Goal: Find specific page/section: Find specific page/section

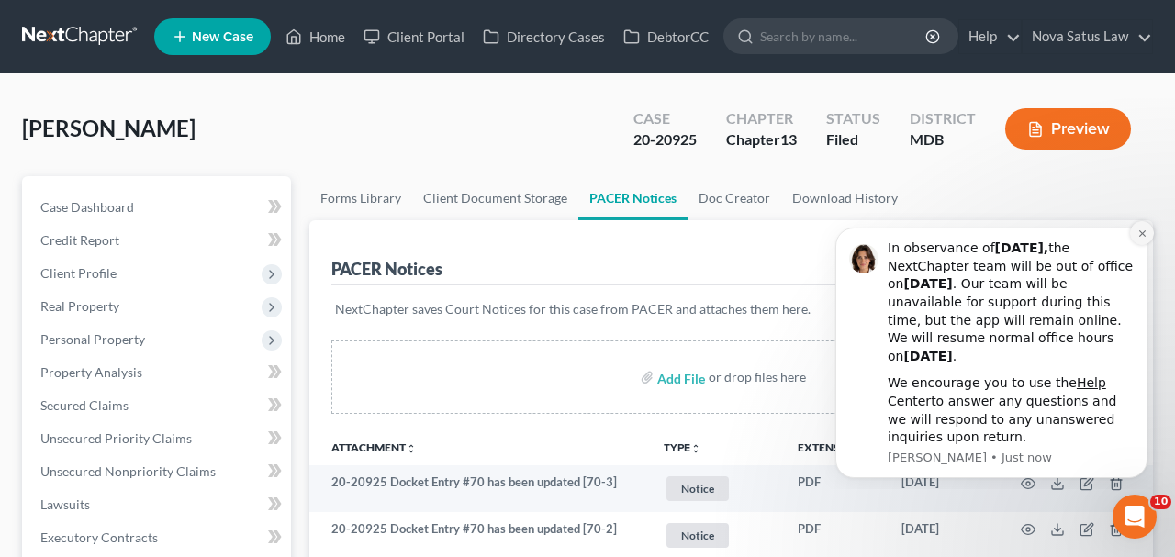
click at [1139, 231] on icon "Dismiss notification" at bounding box center [1142, 234] width 10 height 10
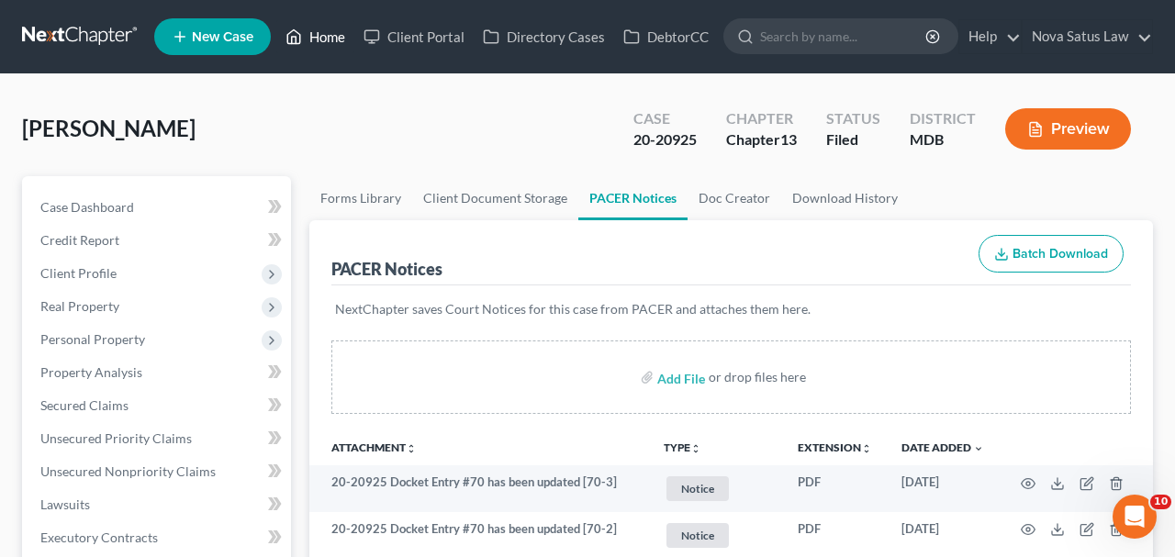
click at [313, 38] on link "Home" at bounding box center [315, 36] width 78 height 33
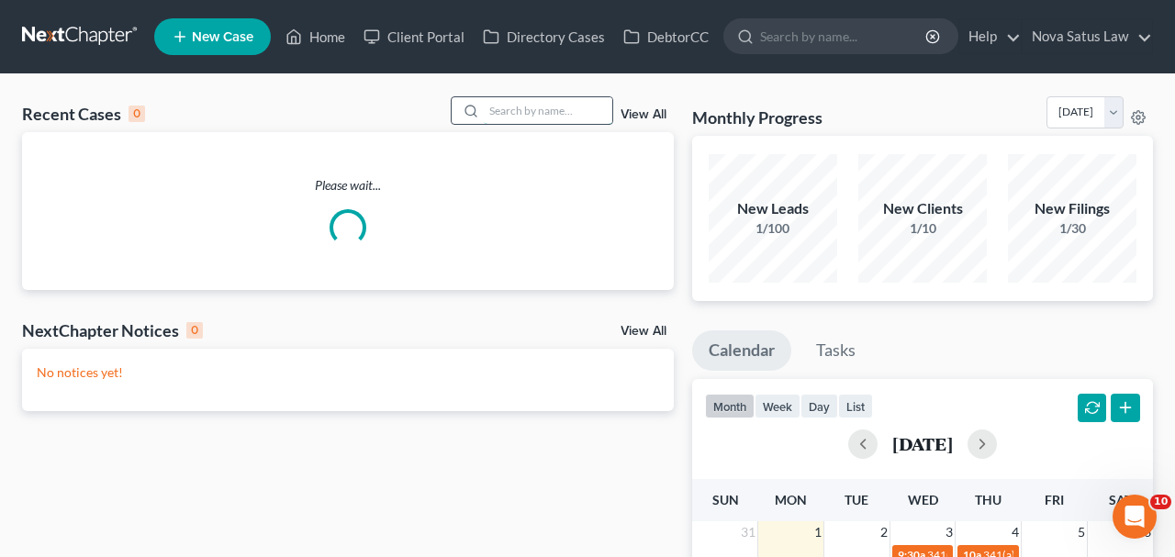
click at [529, 105] on input "search" at bounding box center [548, 110] width 129 height 27
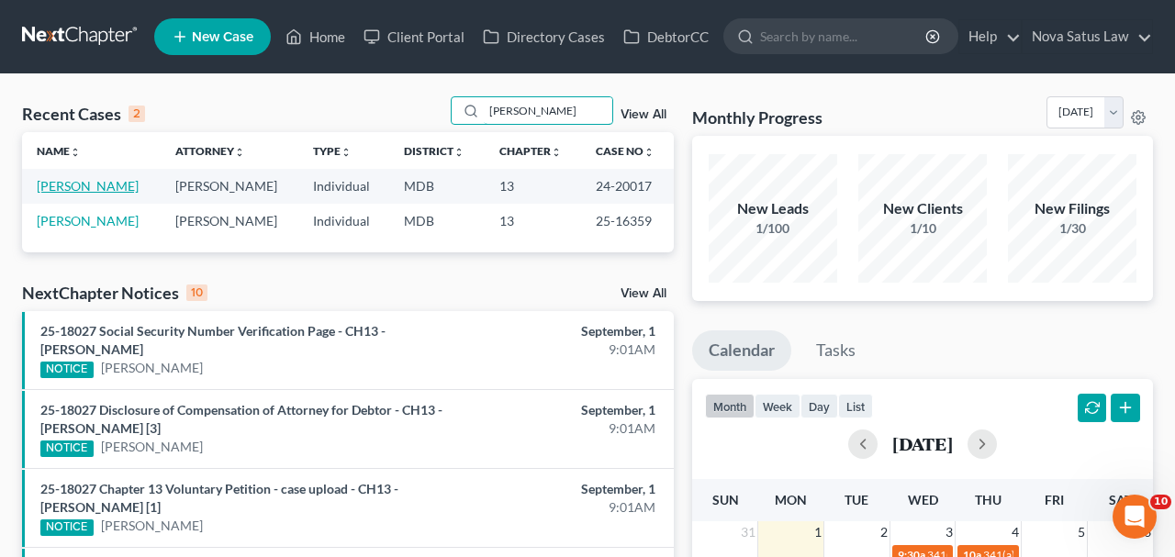
type input "[PERSON_NAME]"
click at [85, 185] on link "[PERSON_NAME]" at bounding box center [88, 186] width 102 height 16
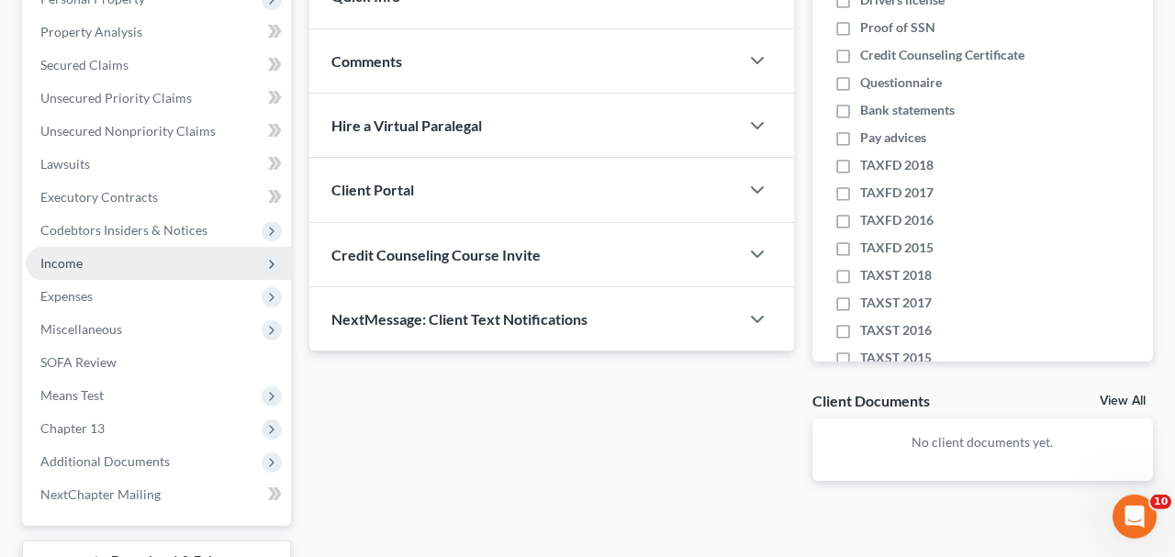
scroll to position [477, 0]
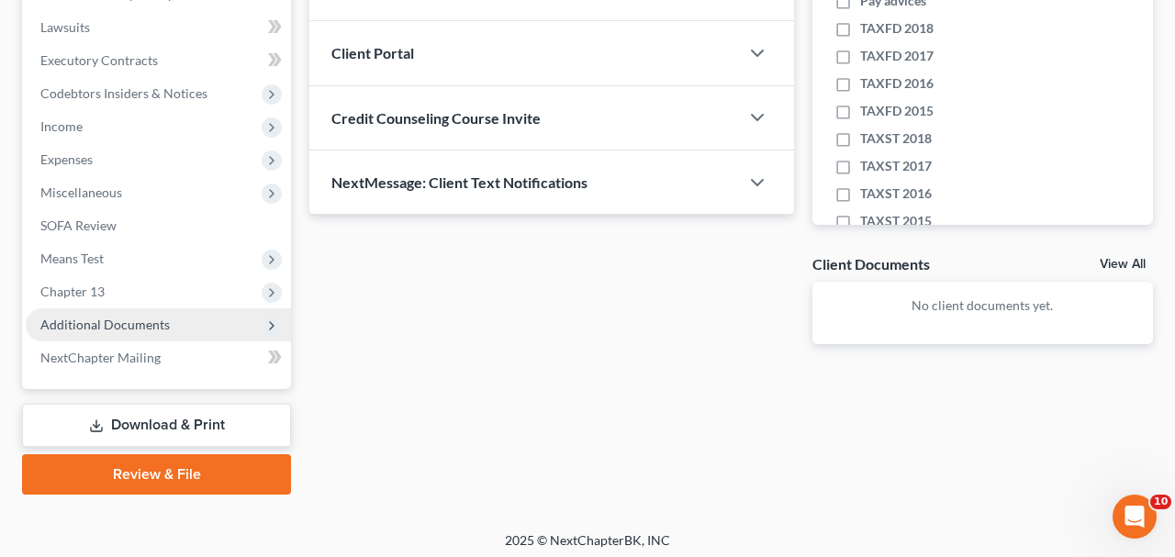
click at [151, 322] on span "Additional Documents" at bounding box center [104, 325] width 129 height 16
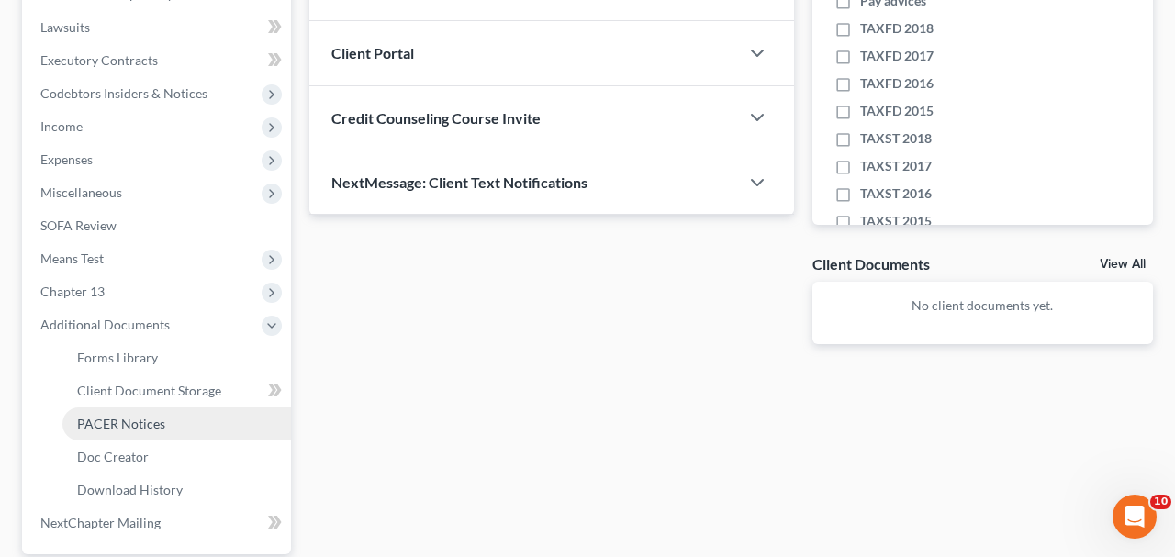
click at [142, 416] on span "PACER Notices" at bounding box center [121, 424] width 88 height 16
